Goal: Find specific page/section

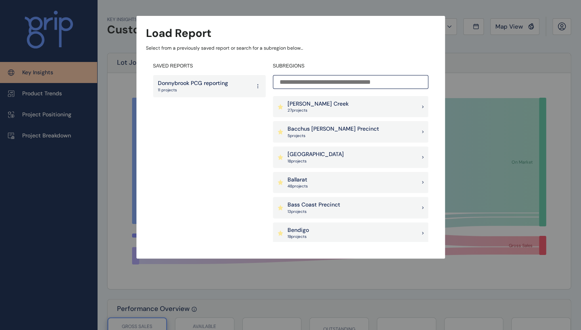
click at [240, 89] on div "Donnybrook PCG reporting 11 projects" at bounding box center [209, 86] width 113 height 22
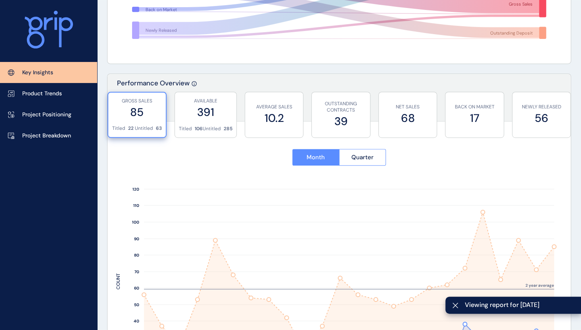
scroll to position [238, 0]
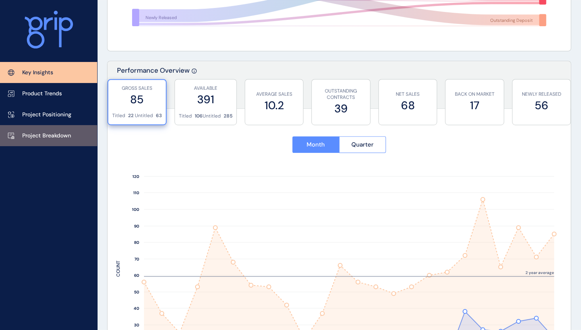
click at [52, 141] on link "Project Breakdown" at bounding box center [48, 135] width 97 height 21
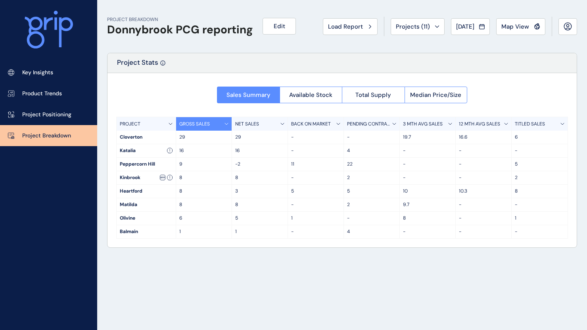
click at [135, 125] on p "PROJECT" at bounding box center [130, 124] width 21 height 7
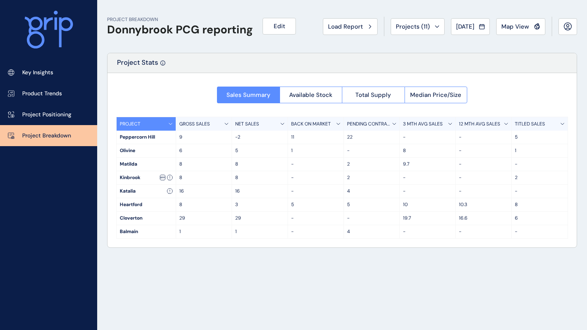
click at [140, 125] on p "PROJECT" at bounding box center [130, 124] width 21 height 7
